Goal: Task Accomplishment & Management: Complete application form

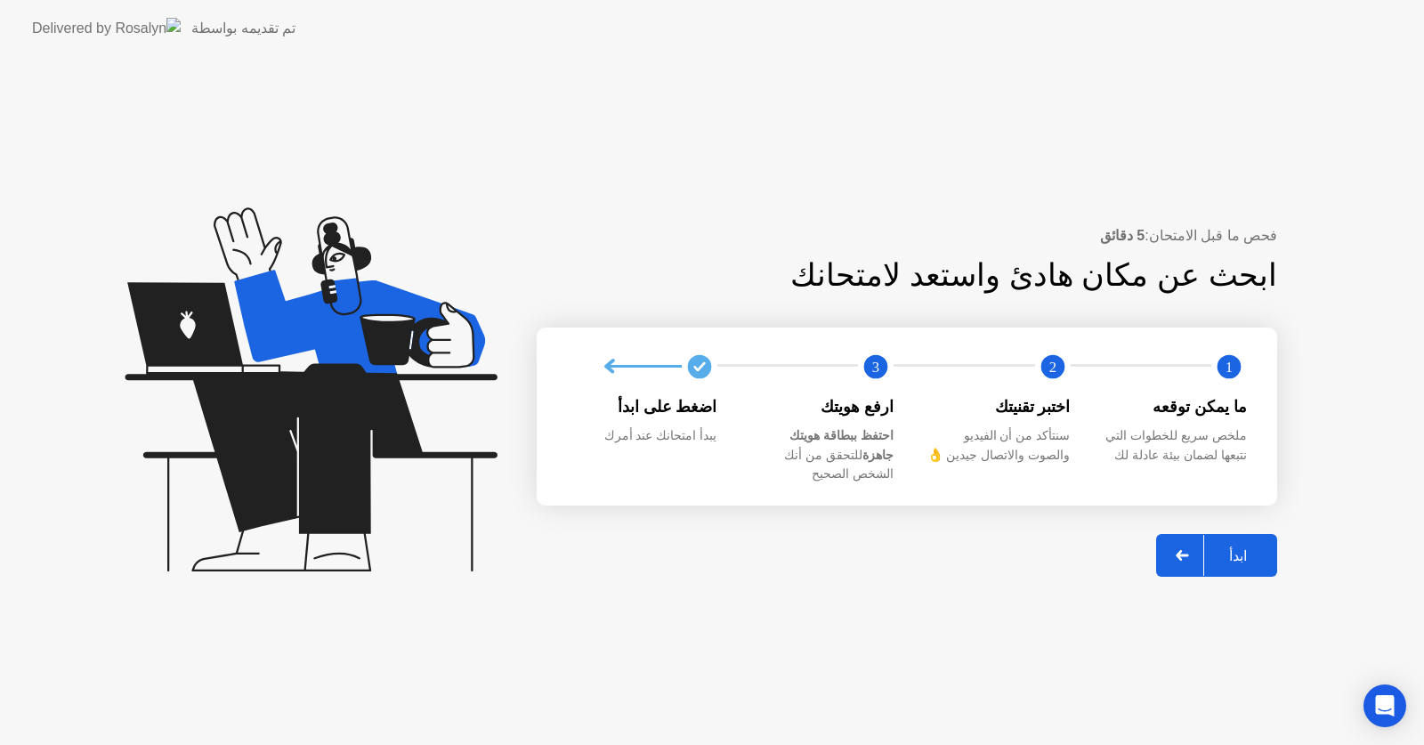
click at [1178, 541] on div at bounding box center [1182, 555] width 43 height 41
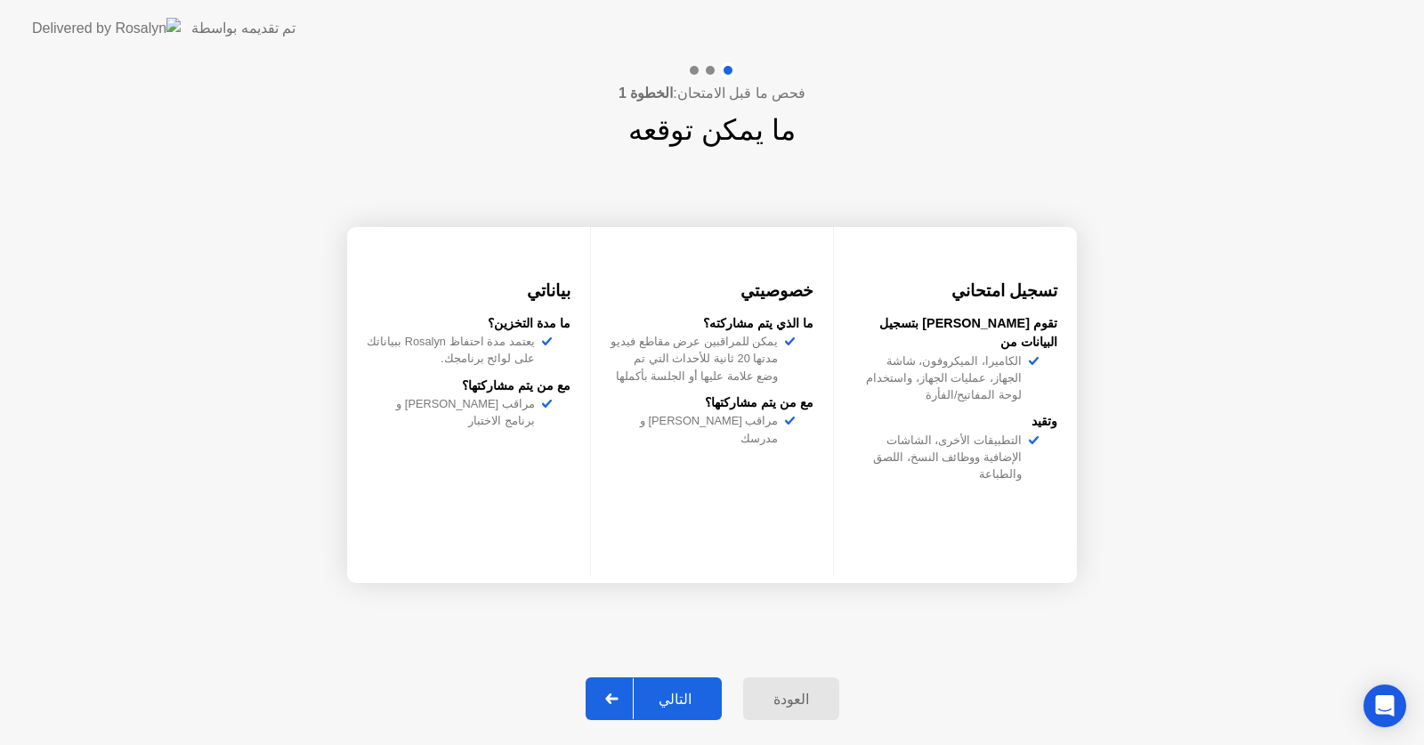
click at [630, 697] on div at bounding box center [612, 698] width 43 height 41
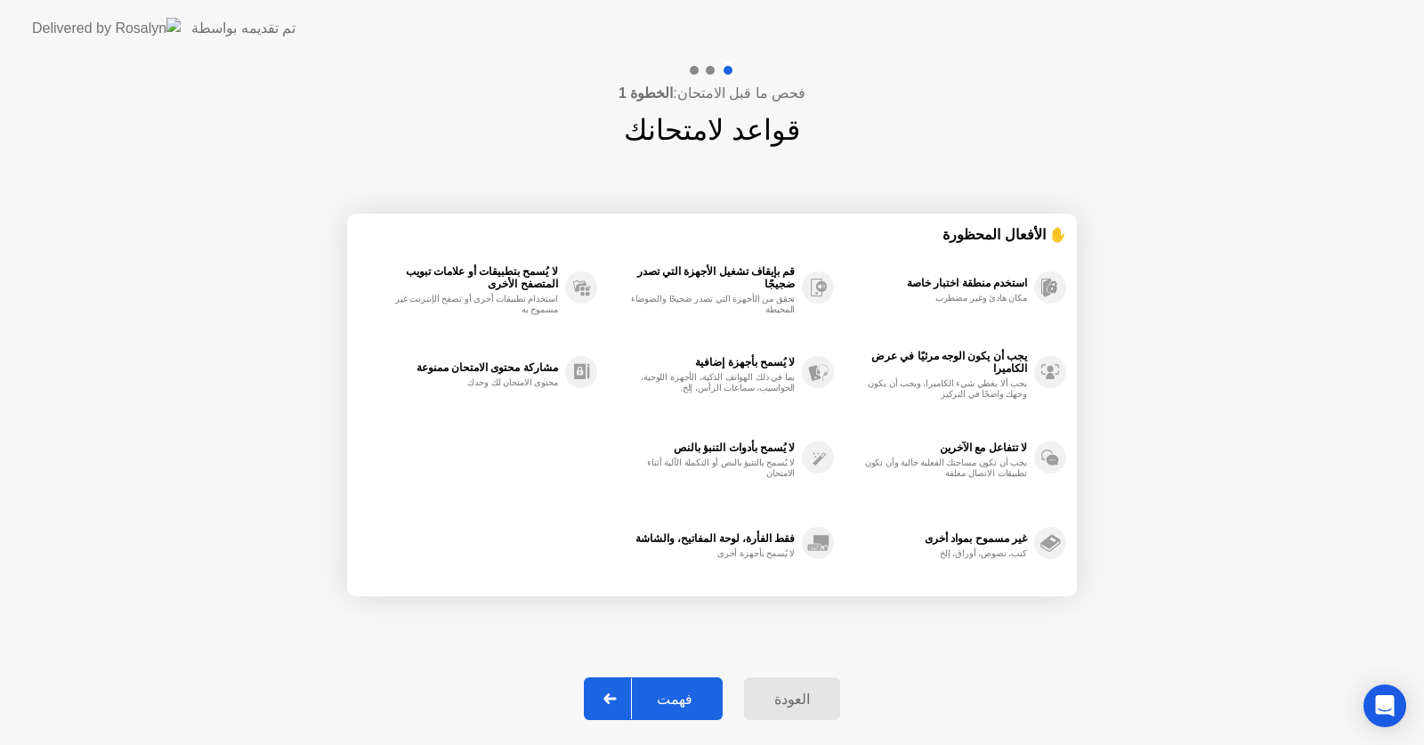
click at [624, 690] on div at bounding box center [610, 698] width 43 height 41
select select "**********"
select select "*******"
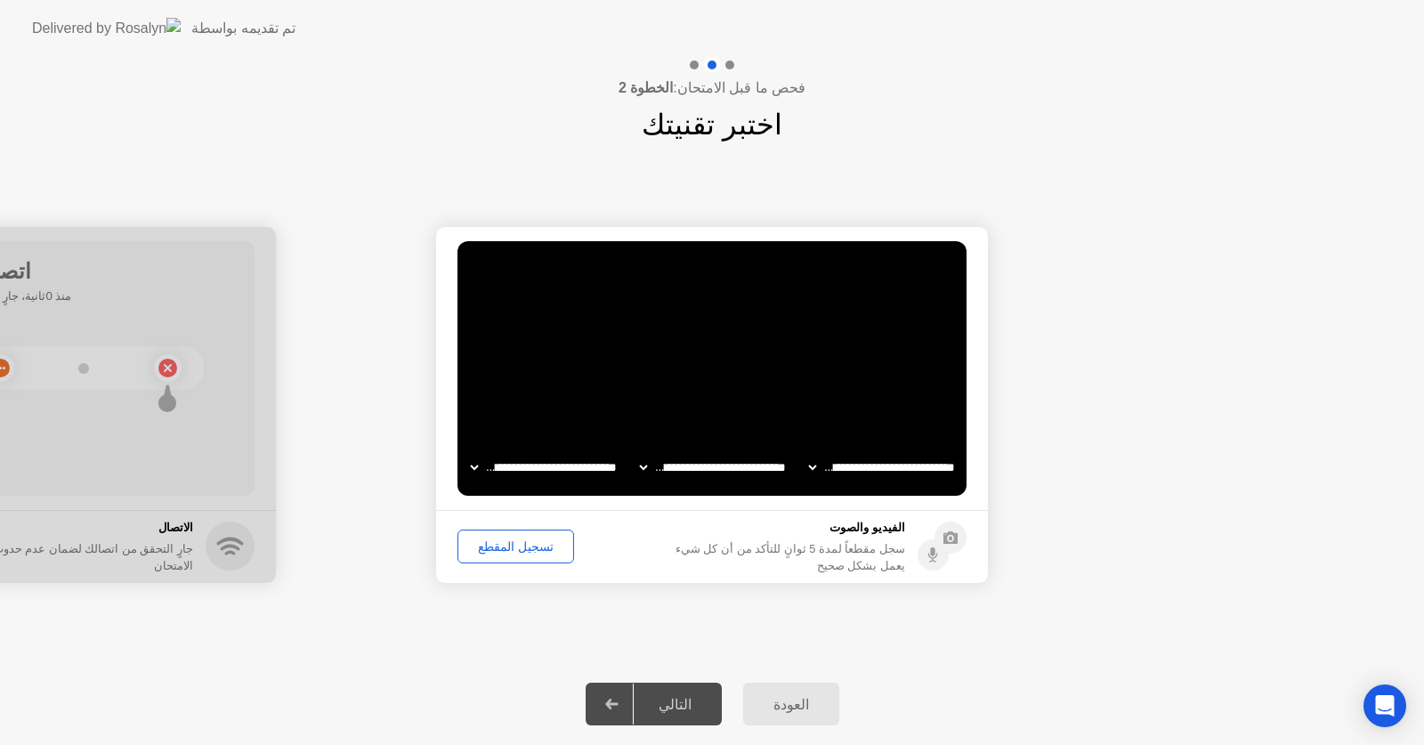
click at [505, 546] on div "تسجيل المقطع" at bounding box center [516, 546] width 104 height 14
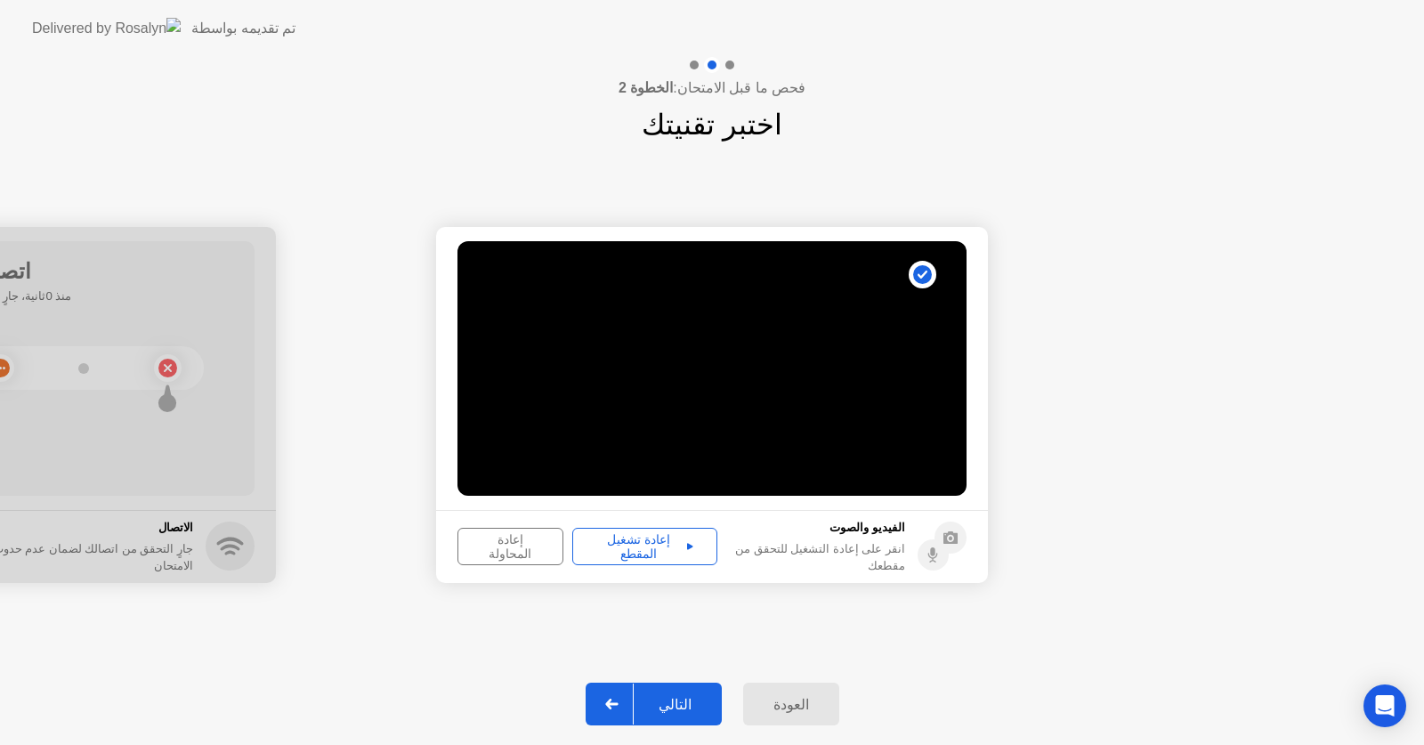
click at [612, 696] on div at bounding box center [612, 704] width 43 height 41
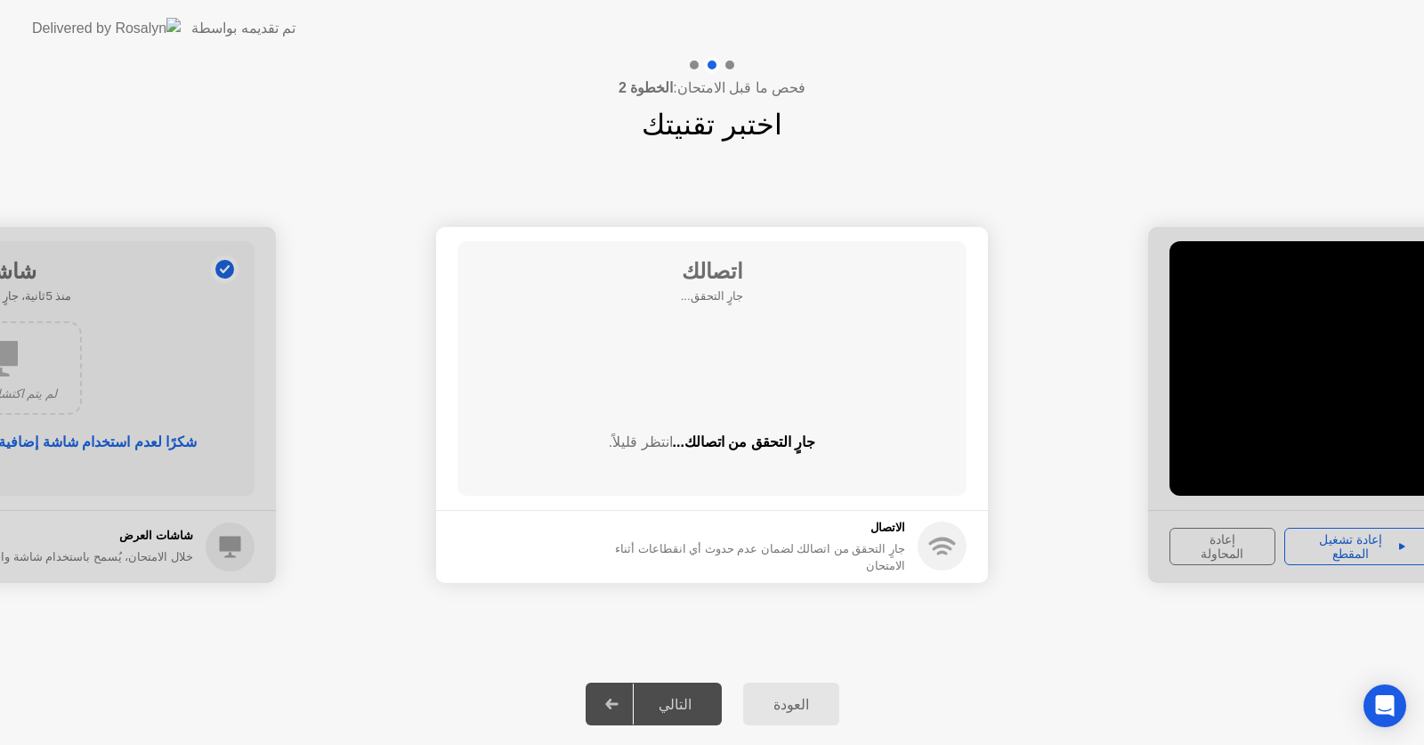
click at [626, 695] on div at bounding box center [612, 704] width 43 height 41
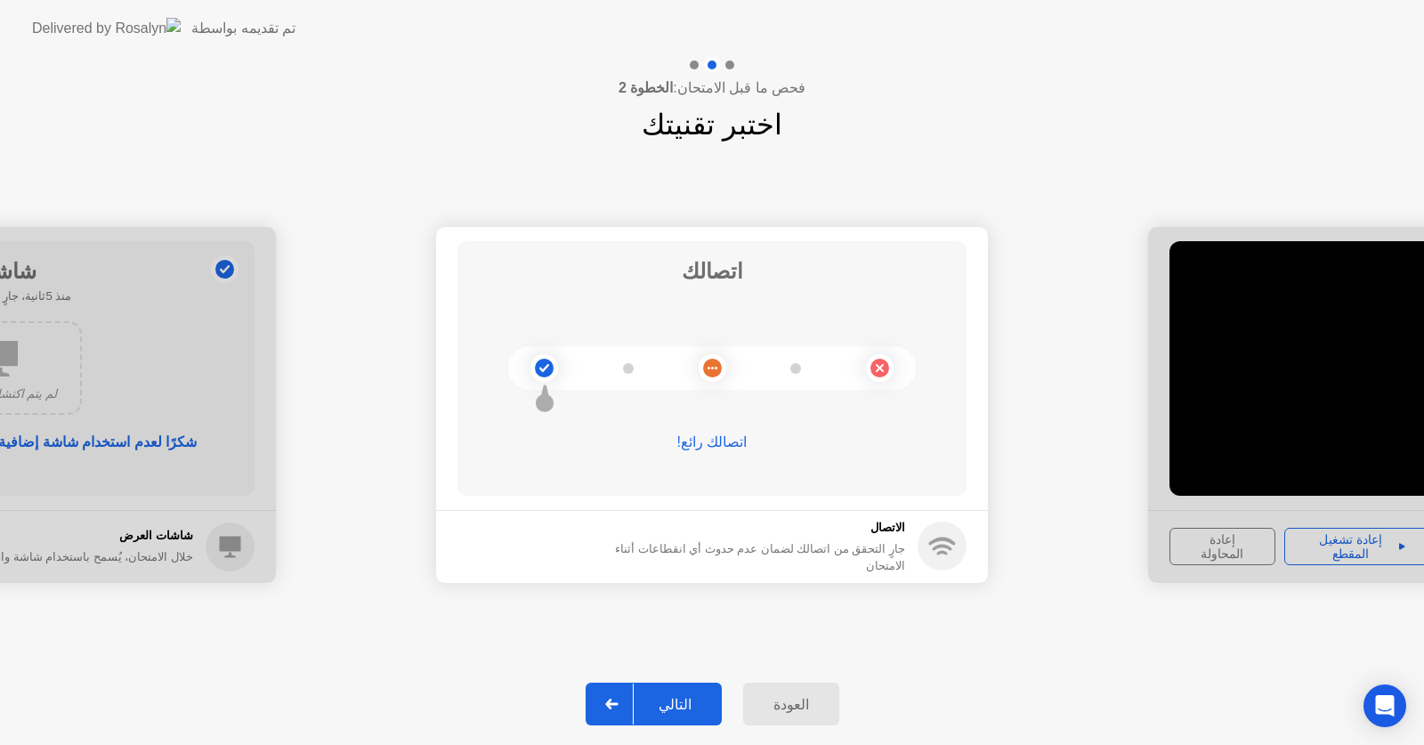
click at [616, 700] on icon at bounding box center [611, 704] width 13 height 11
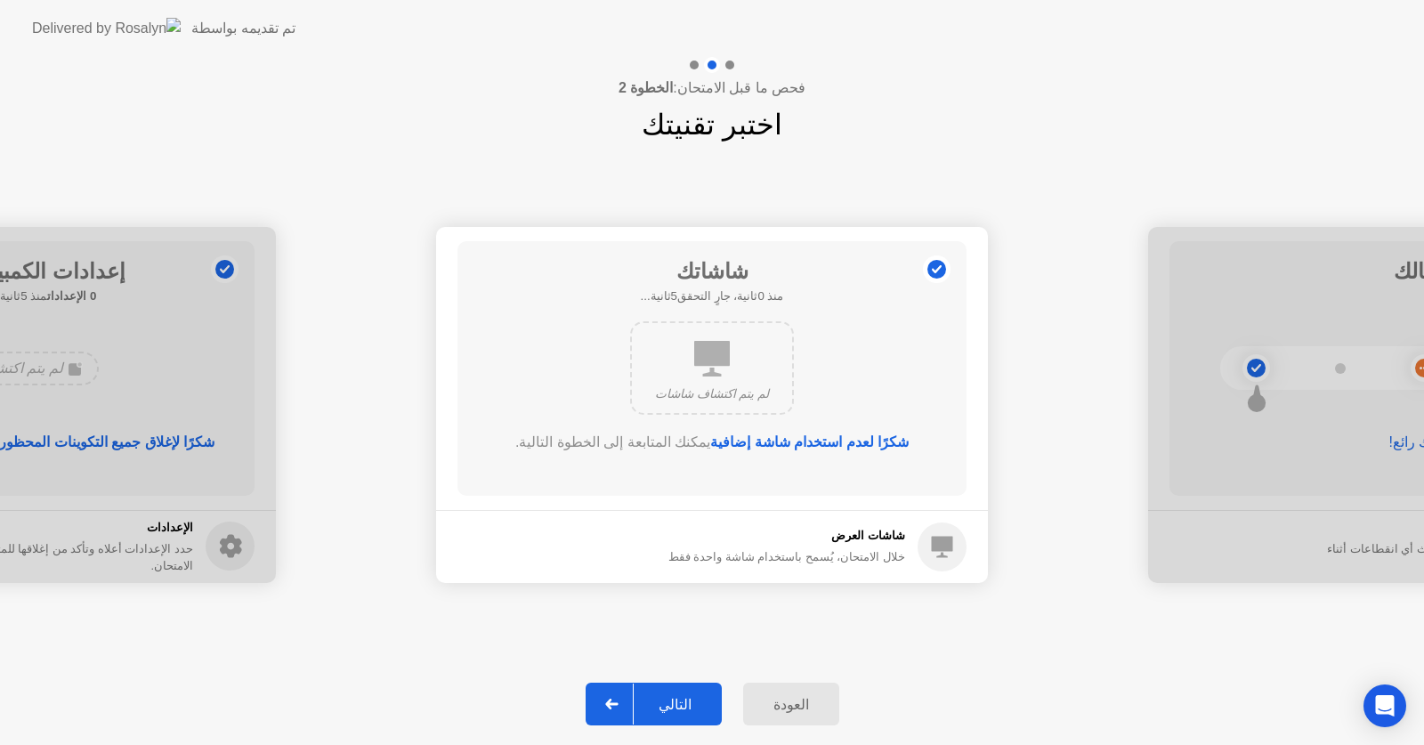
click at [619, 700] on icon at bounding box center [611, 704] width 13 height 11
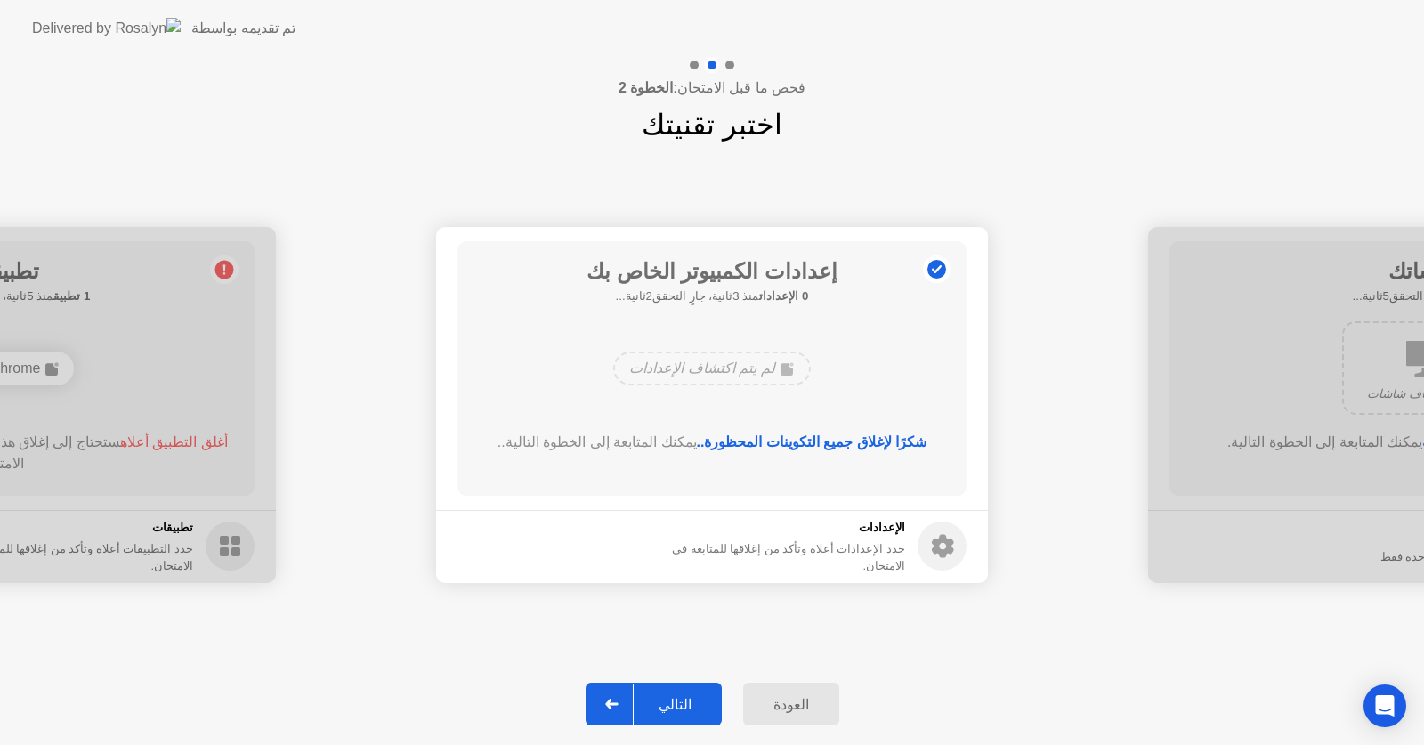
click at [619, 700] on icon at bounding box center [611, 704] width 13 height 11
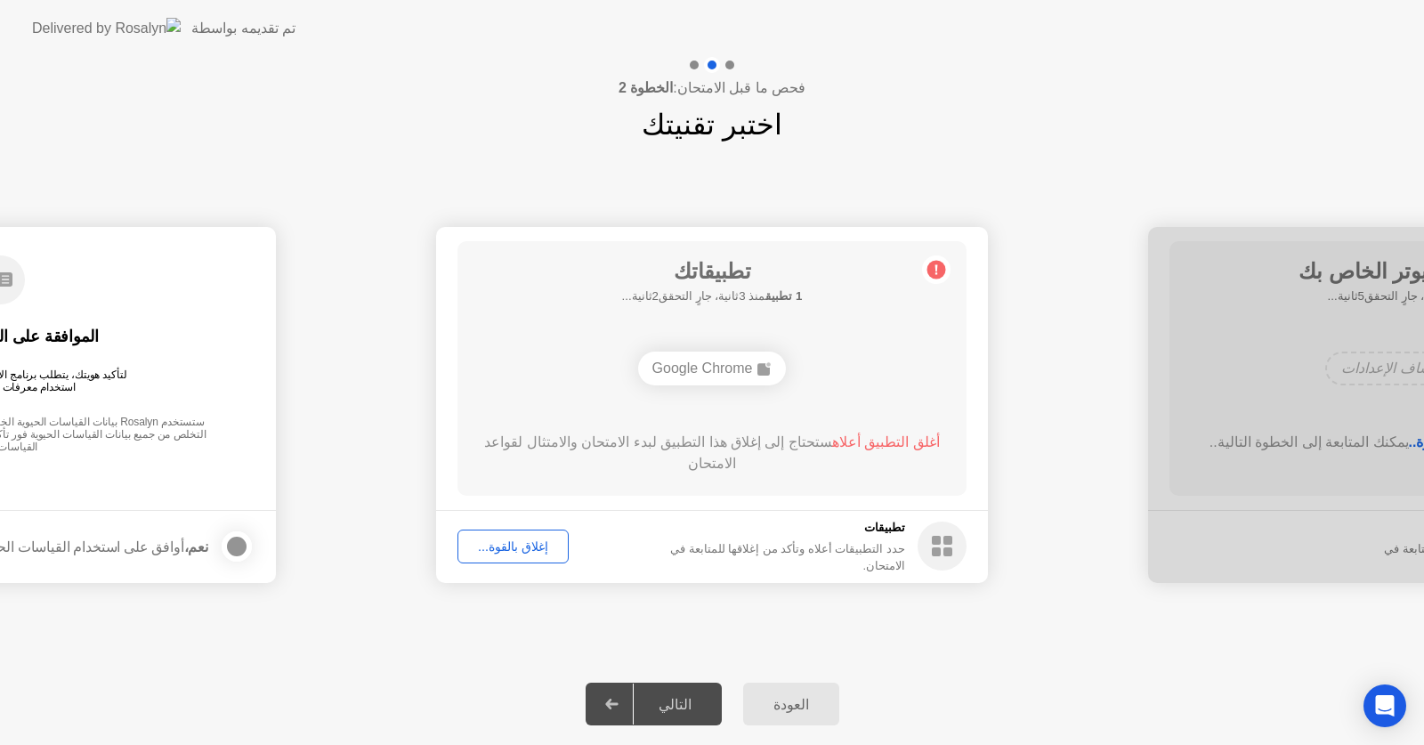
click at [523, 546] on div "إغلاق بالقوة..." at bounding box center [513, 546] width 99 height 14
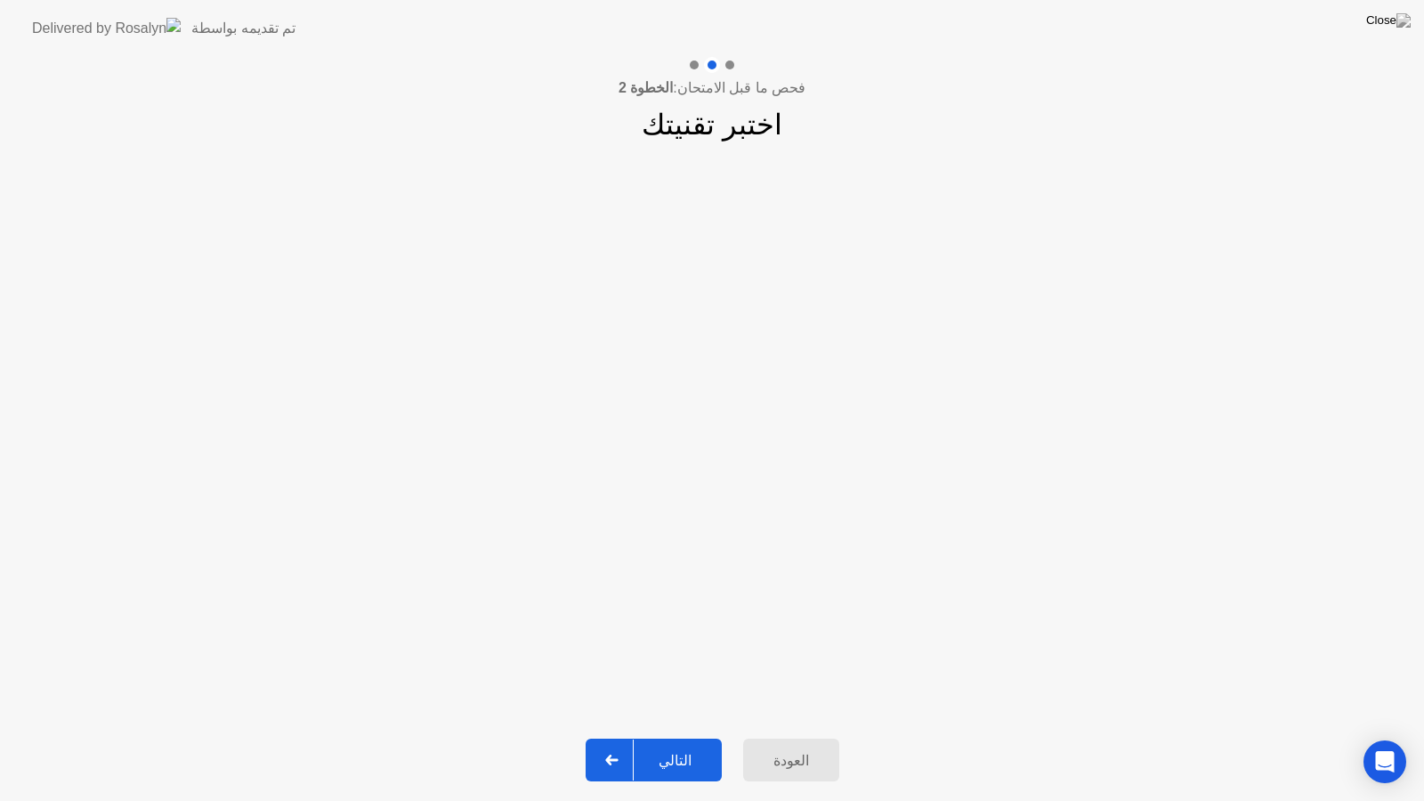
click at [616, 744] on icon at bounding box center [611, 760] width 12 height 11
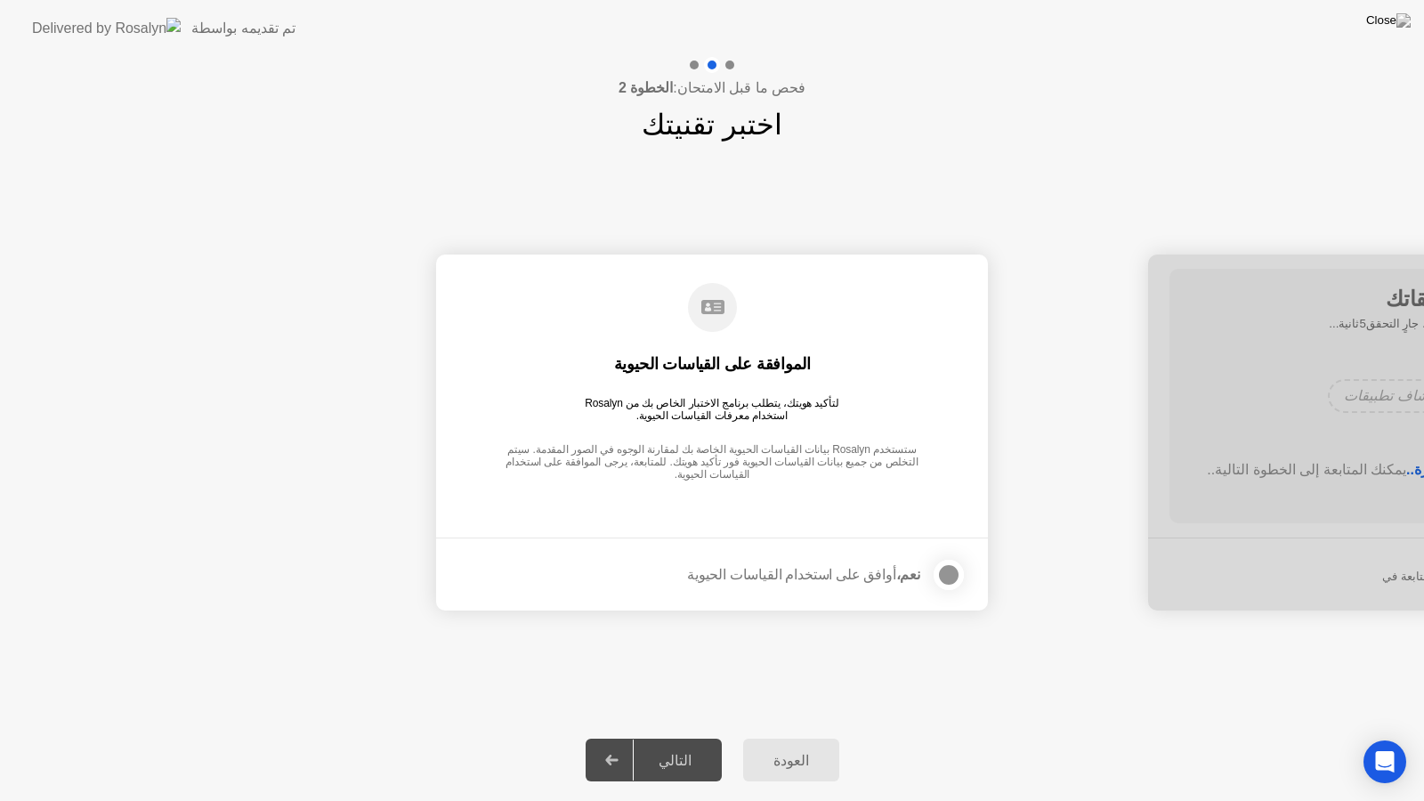
click at [950, 572] on div at bounding box center [948, 574] width 21 height 21
click at [619, 744] on icon at bounding box center [611, 760] width 13 height 11
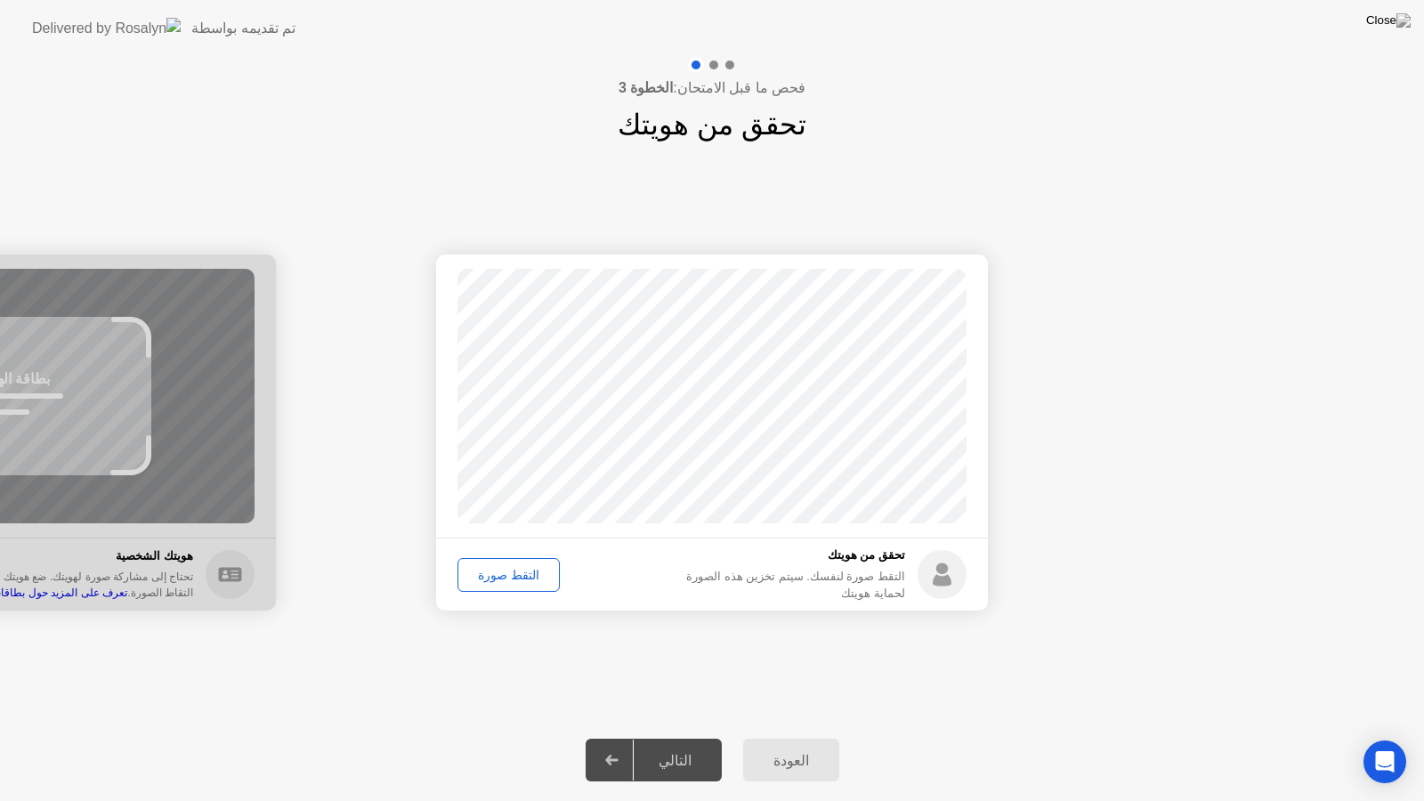
click at [512, 573] on div "التقط صورة" at bounding box center [509, 575] width 90 height 14
click at [624, 744] on div at bounding box center [612, 760] width 43 height 41
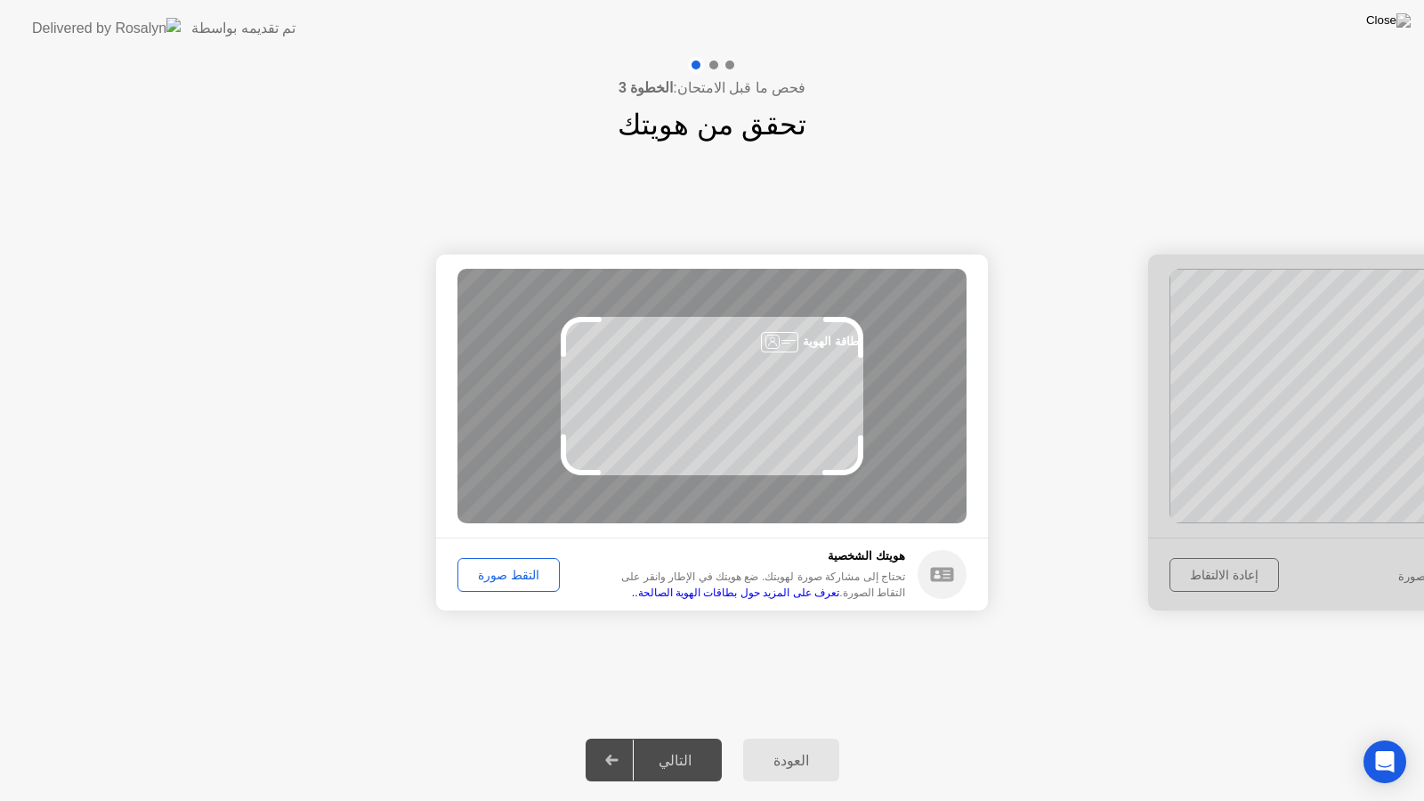
click at [508, 574] on div "التقط صورة" at bounding box center [509, 575] width 90 height 14
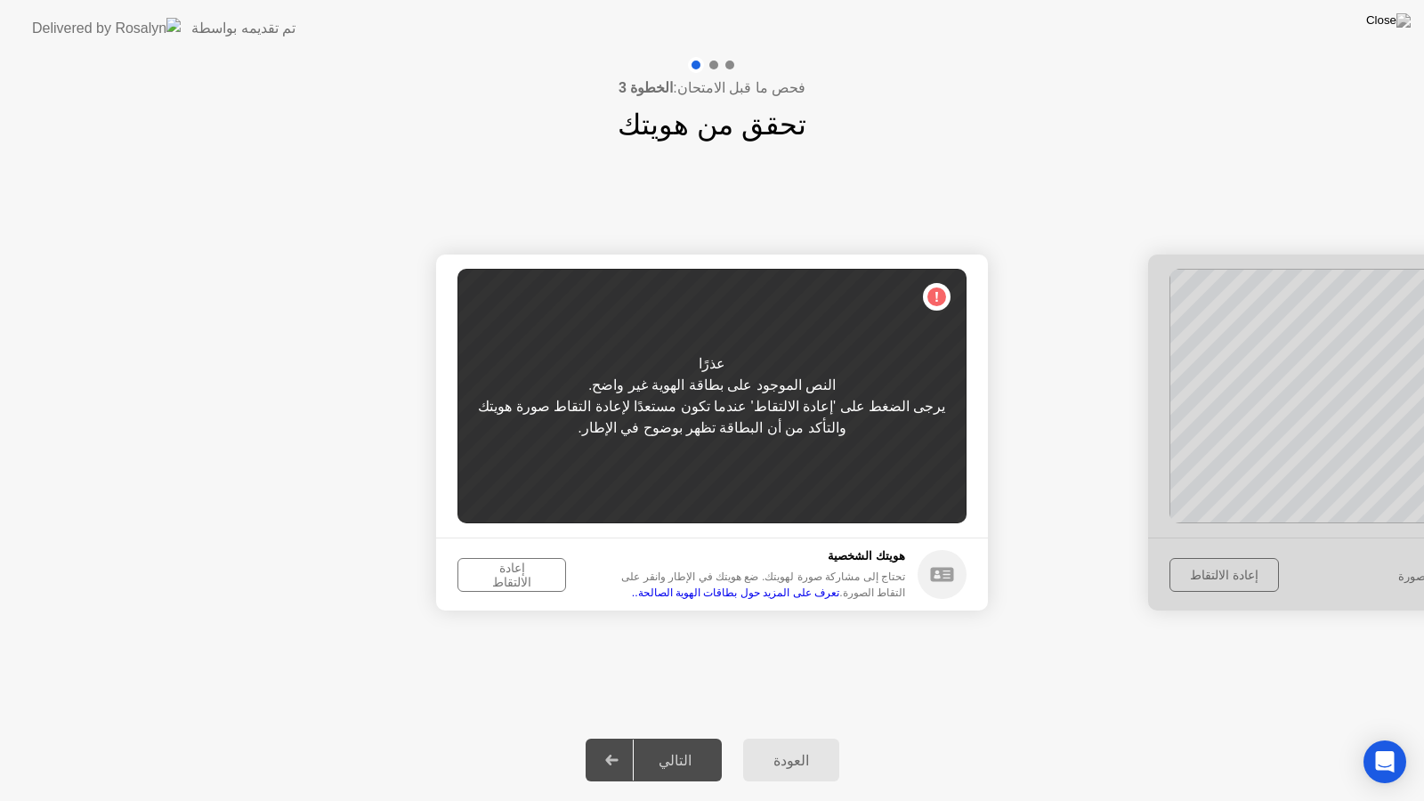
click at [505, 570] on div "إعادة الالتقاط" at bounding box center [512, 575] width 96 height 28
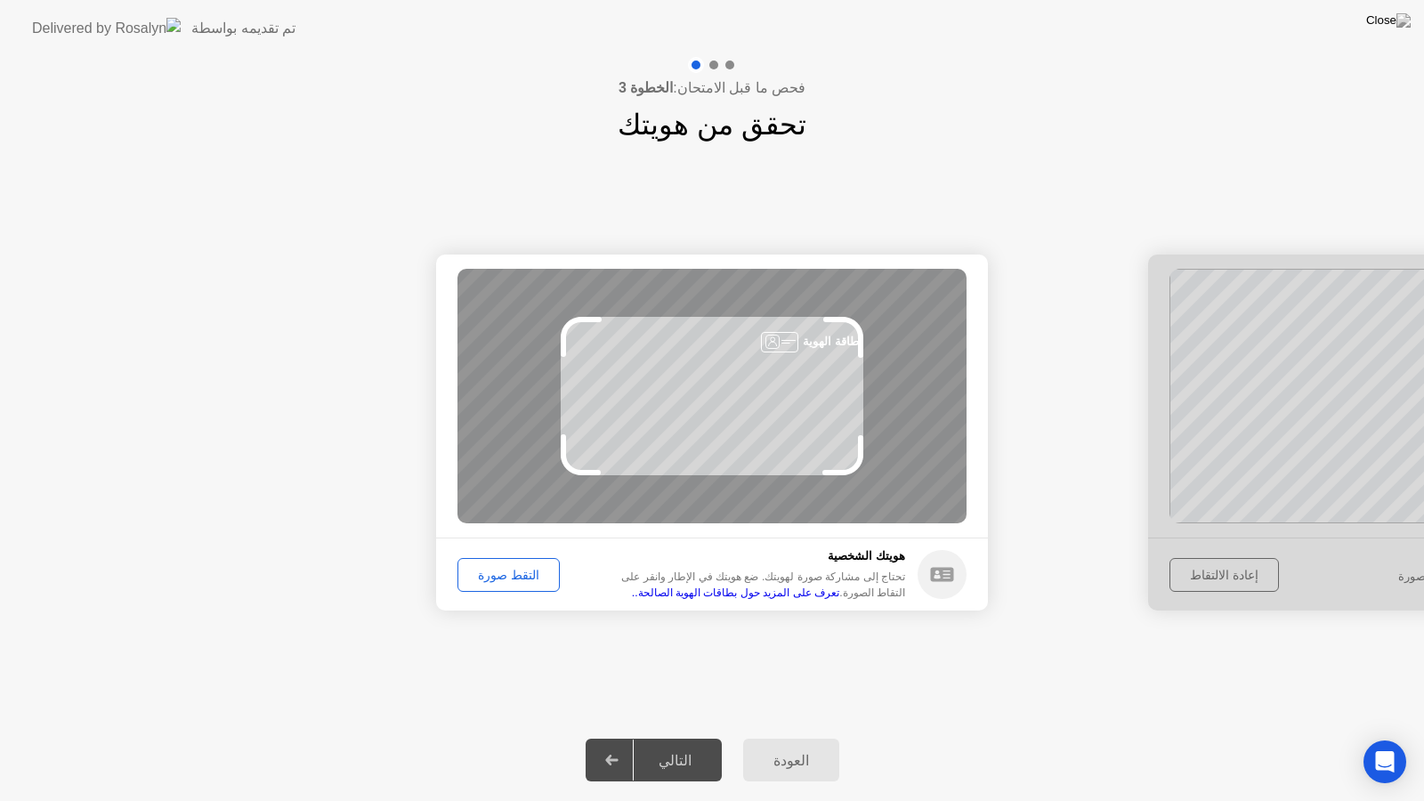
click at [510, 570] on div "التقط صورة" at bounding box center [509, 575] width 90 height 14
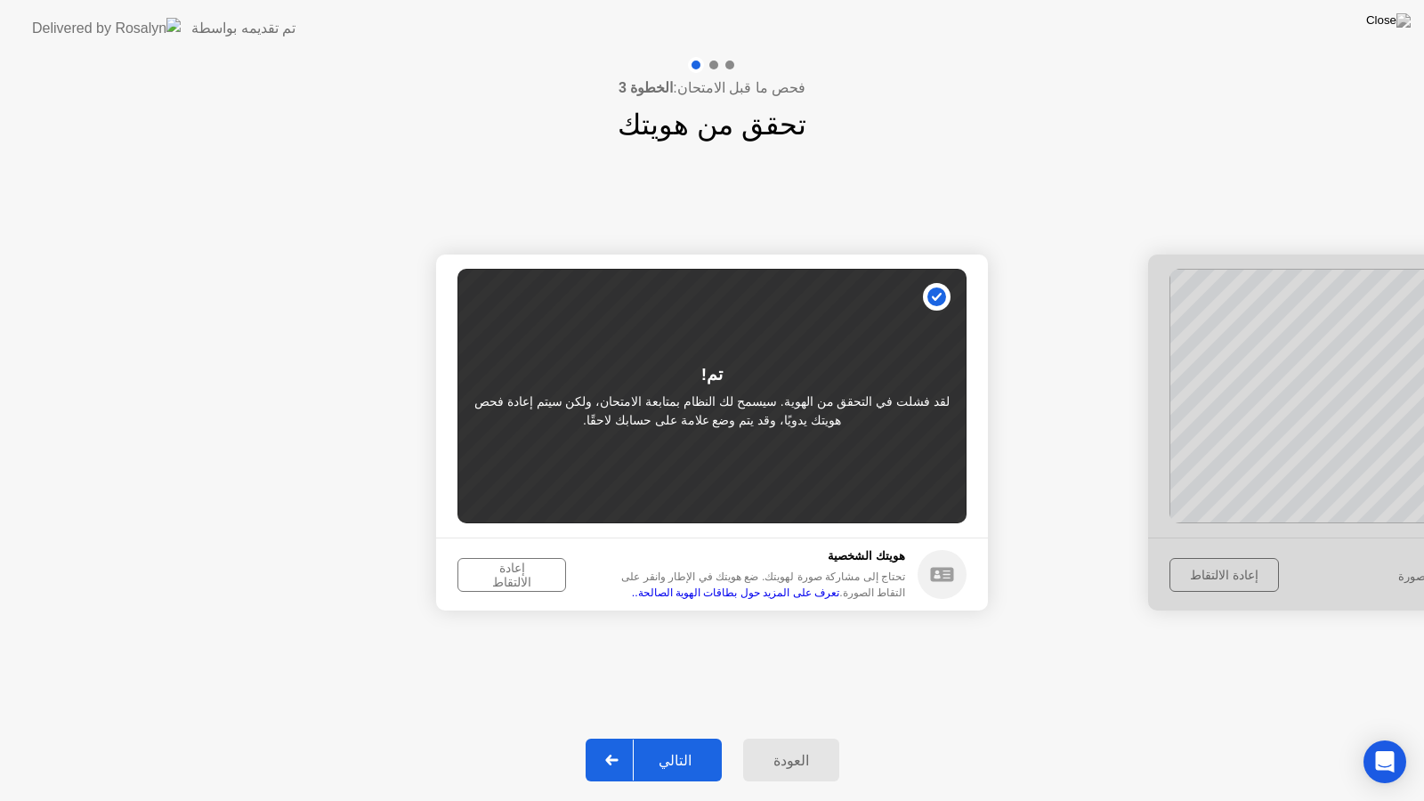
click at [618, 744] on div at bounding box center [612, 760] width 43 height 41
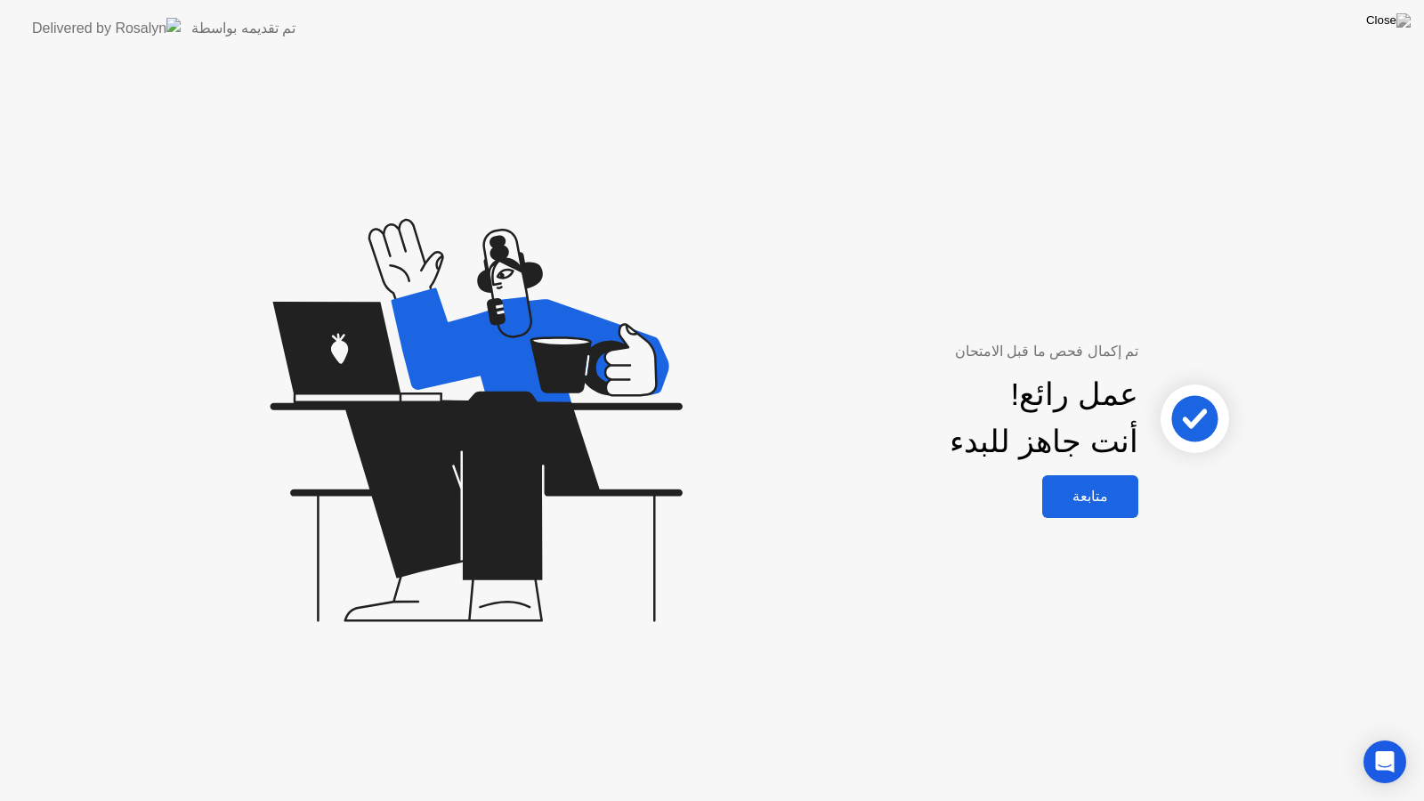
click at [1104, 497] on div "متابعة" at bounding box center [1090, 496] width 85 height 17
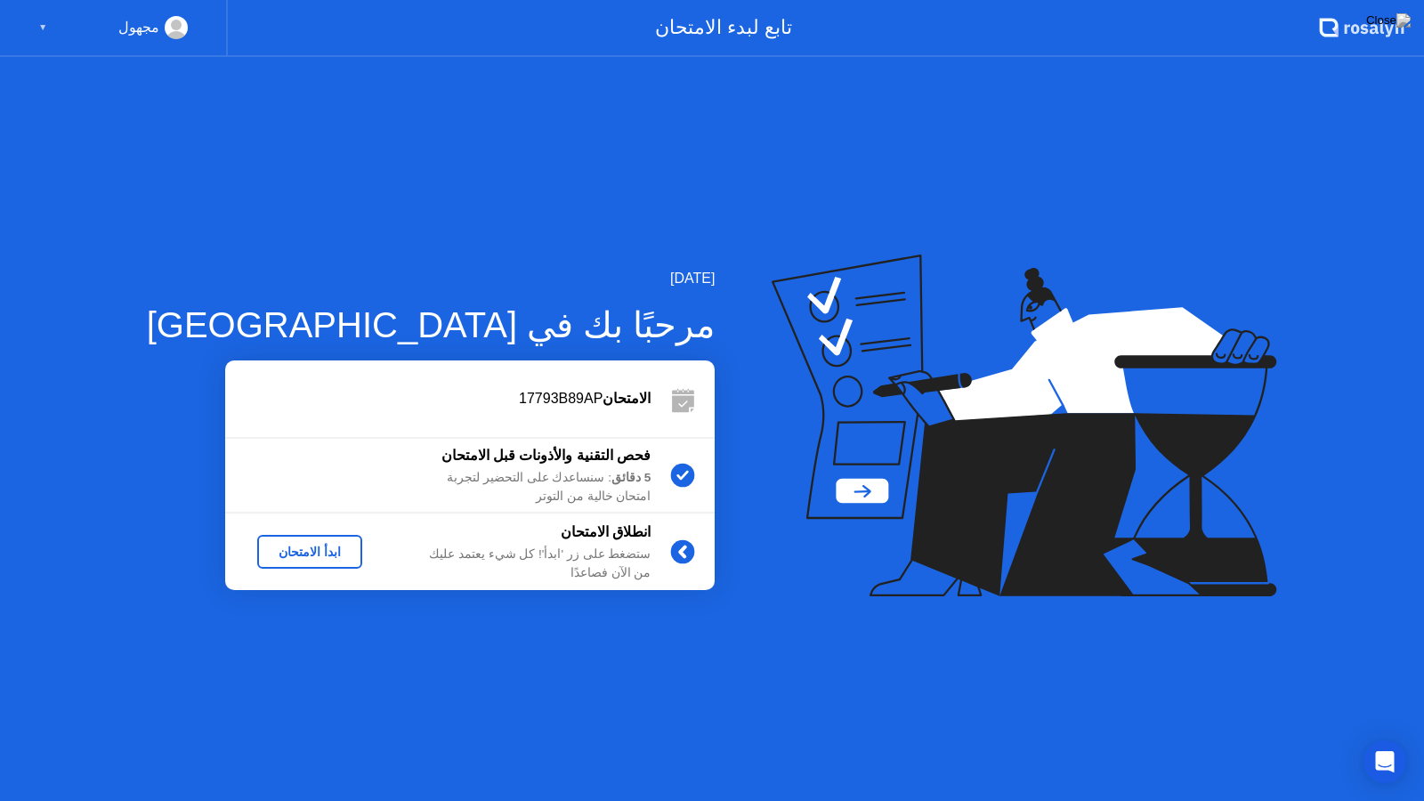
click at [269, 548] on div "ابدأ الامتحان" at bounding box center [309, 552] width 91 height 14
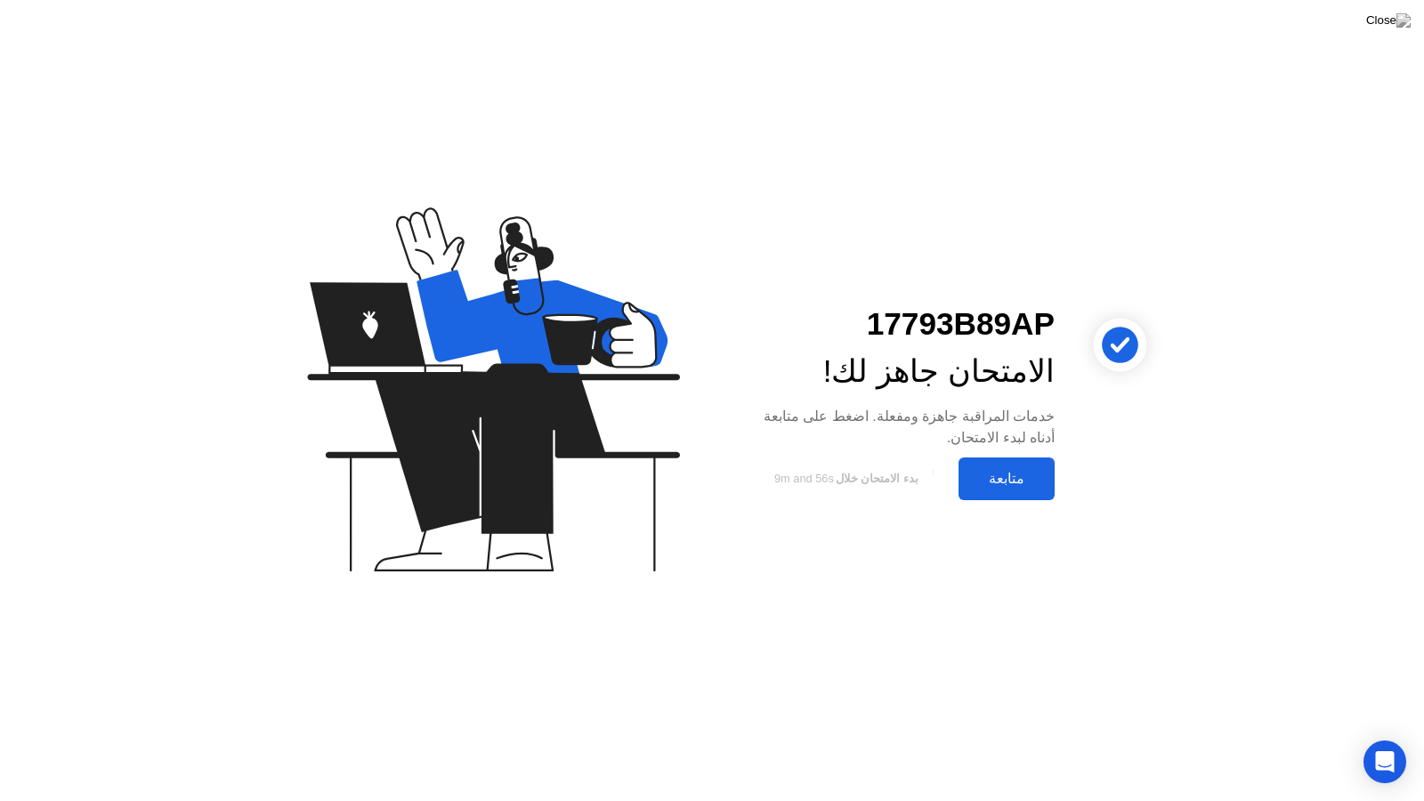
click at [997, 490] on button "متابعة" at bounding box center [1007, 478] width 96 height 43
